Goal: Task Accomplishment & Management: Manage account settings

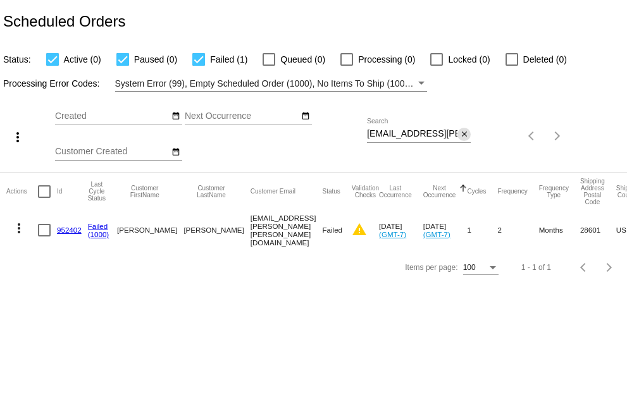
click at [463, 134] on mat-icon "close" at bounding box center [464, 135] width 9 height 10
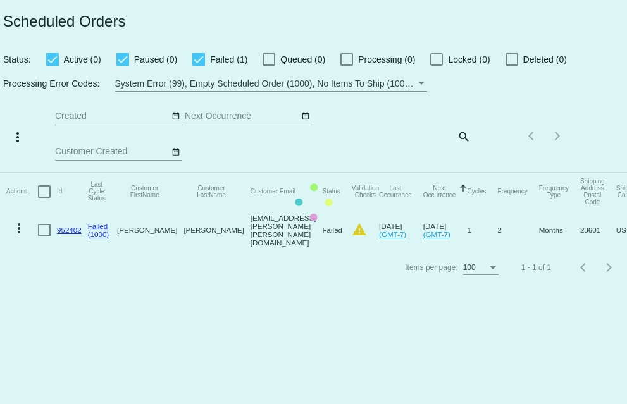
click at [461, 173] on mat-table "Actions Id Last Cycle Status Customer FirstName Customer LastName Customer Emai…" at bounding box center [313, 211] width 627 height 77
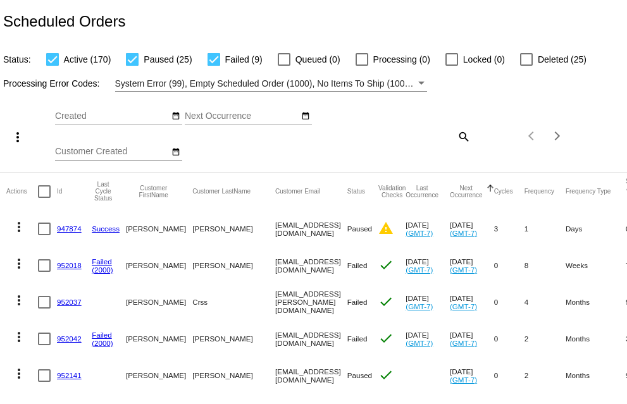
click at [456, 139] on mat-icon "search" at bounding box center [463, 137] width 15 height 20
click at [367, 137] on input "Search" at bounding box center [419, 134] width 104 height 10
paste input "[PERSON_NAME][EMAIL_ADDRESS][DOMAIN_NAME]"
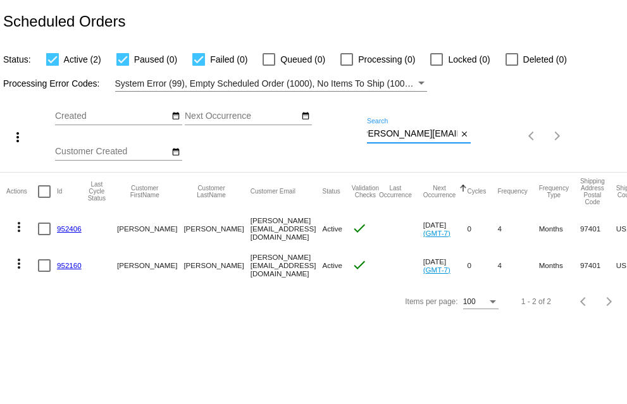
scroll to position [0, 6]
type input "[PERSON_NAME][EMAIL_ADDRESS][DOMAIN_NAME]"
click at [77, 229] on link "952406" at bounding box center [69, 229] width 25 height 8
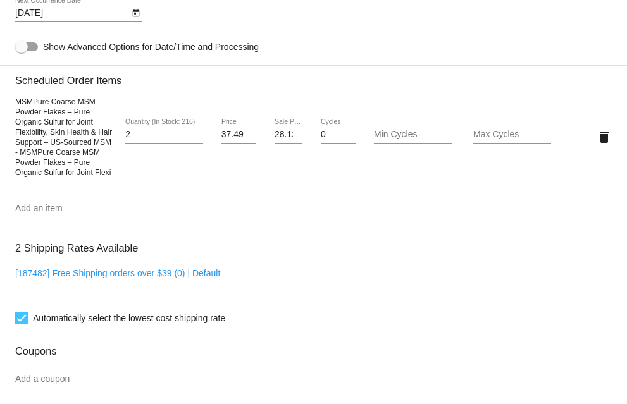
scroll to position [759, 0]
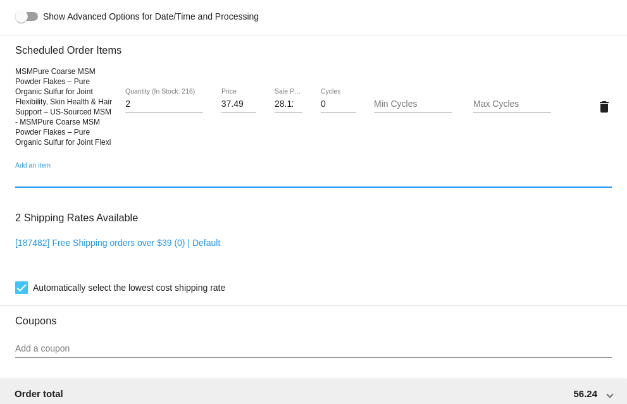
click at [184, 183] on input "Add an item" at bounding box center [313, 178] width 597 height 10
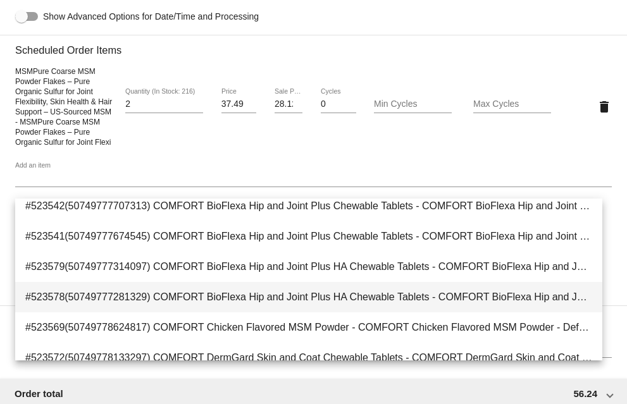
scroll to position [253, 0]
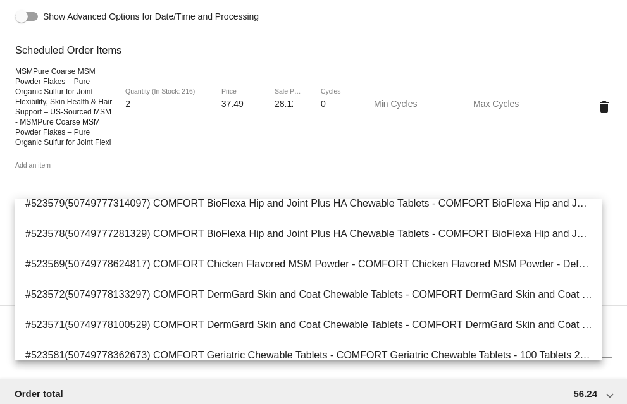
click at [177, 175] on div "Add an item" at bounding box center [313, 175] width 597 height 25
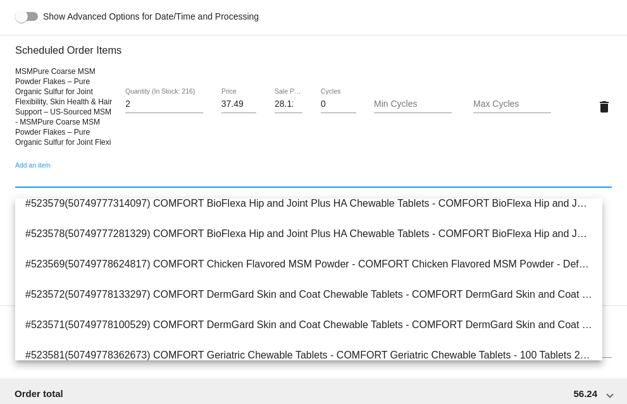
scroll to position [2268, 0]
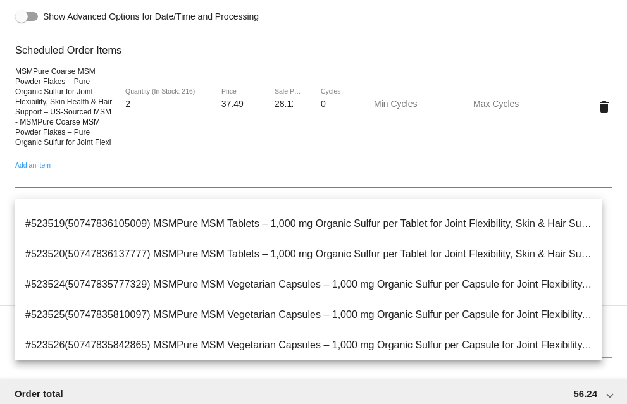
click at [30, 183] on input "Add an item" at bounding box center [313, 178] width 597 height 10
click at [373, 19] on mat-card-content "Customer 6748562: [PERSON_NAME] [PERSON_NAME][EMAIL_ADDRESS][DOMAIN_NAME] Custo…" at bounding box center [313, 60] width 597 height 1247
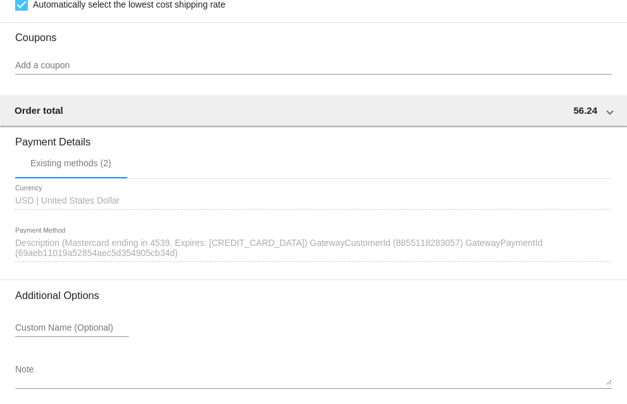
scroll to position [920, 0]
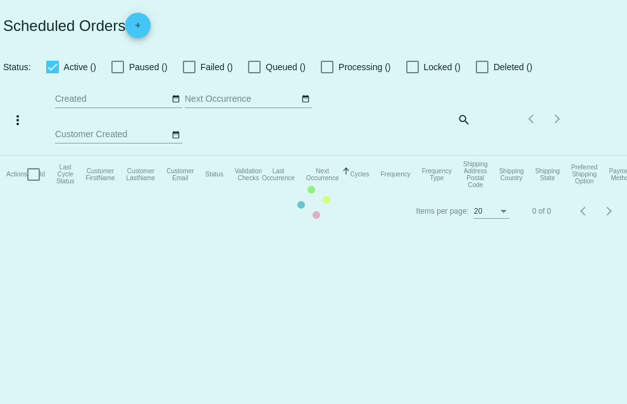
checkbox input "true"
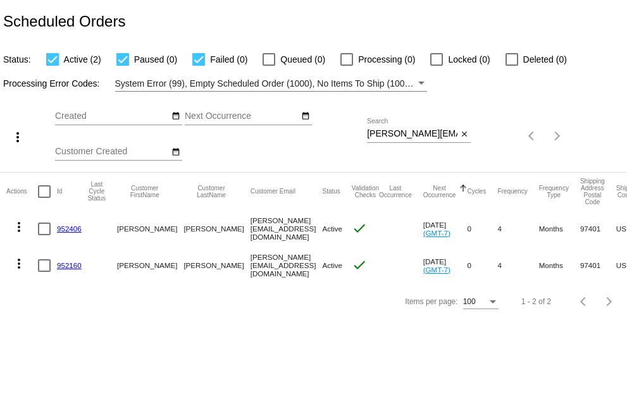
click at [71, 230] on link "952406" at bounding box center [69, 229] width 25 height 8
